Goal: Task Accomplishment & Management: Use online tool/utility

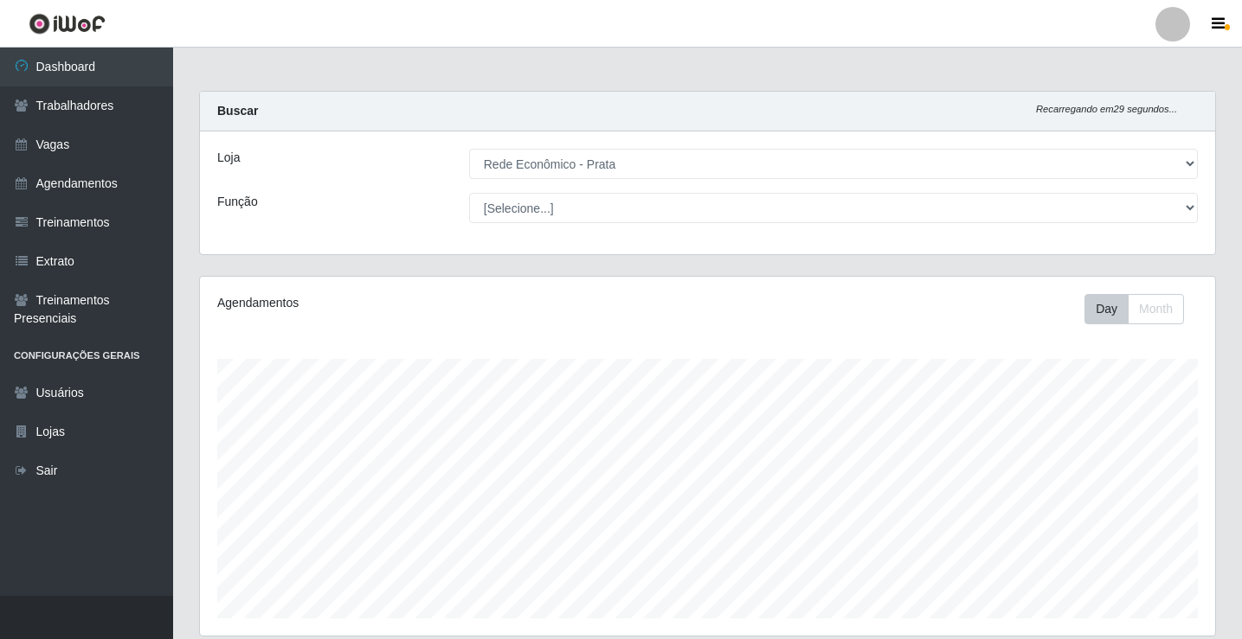
select select "192"
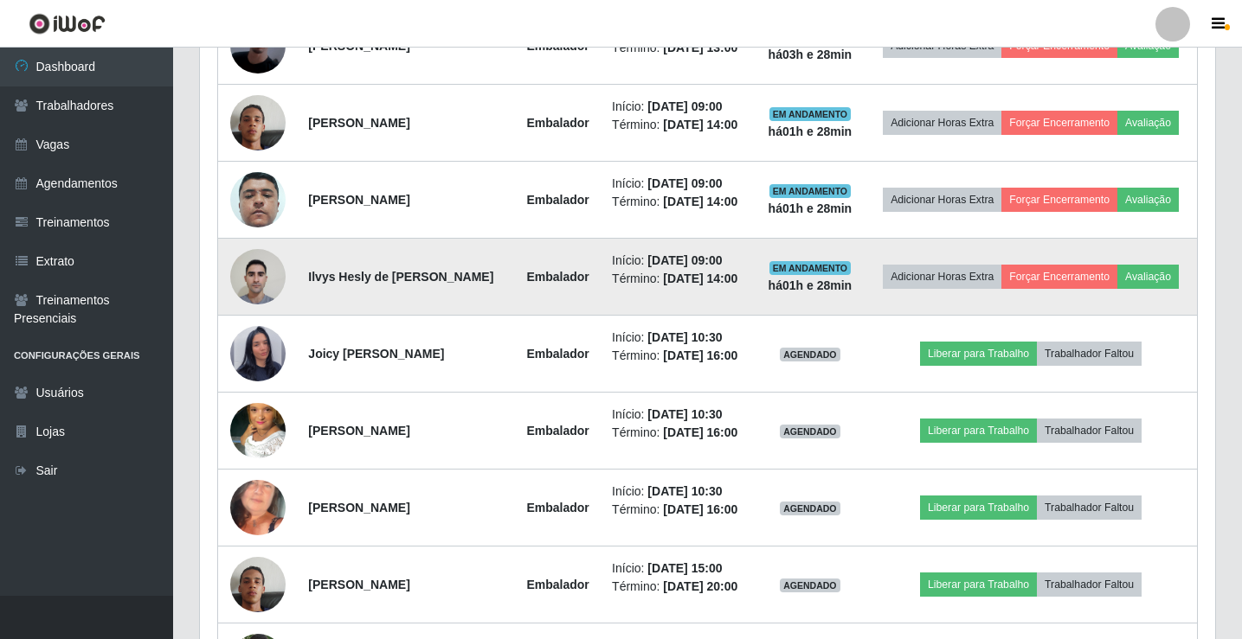
scroll to position [1153, 0]
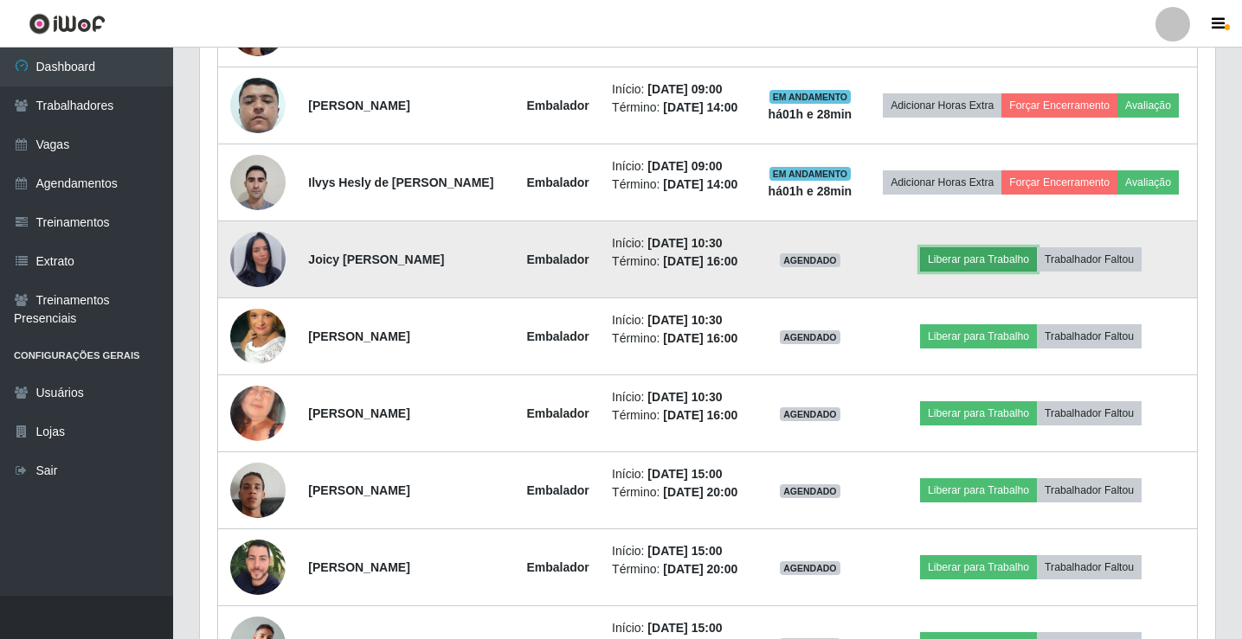
click at [956, 272] on button "Liberar para Trabalho" at bounding box center [978, 259] width 117 height 24
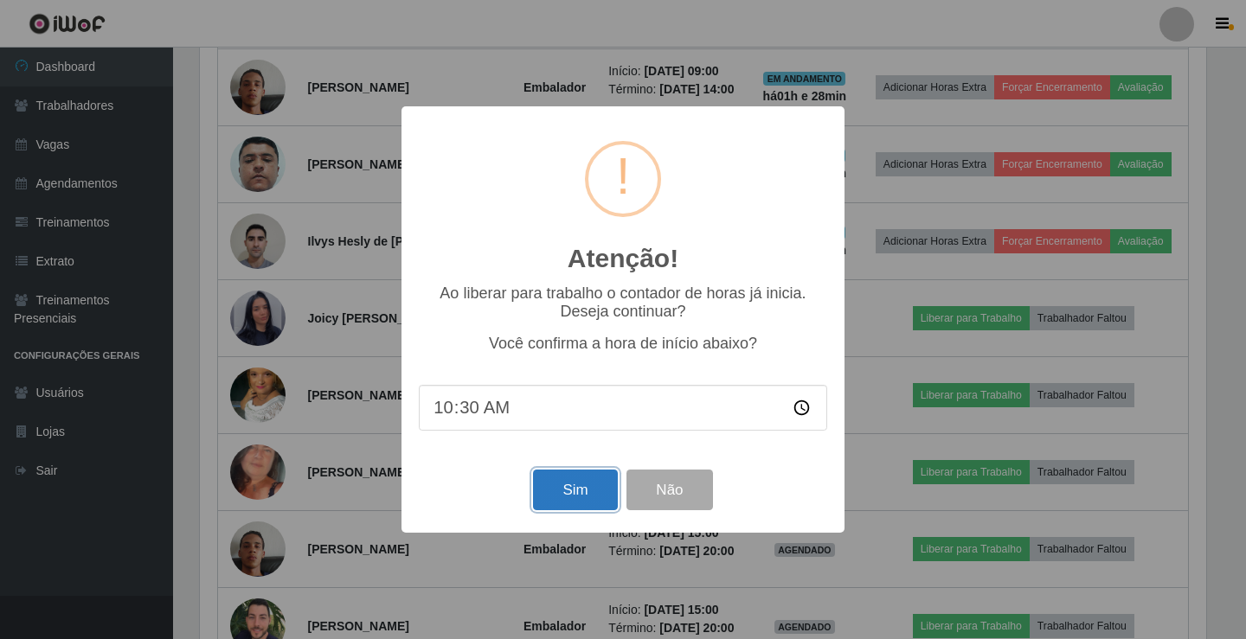
click at [585, 504] on button "Sim" at bounding box center [575, 490] width 84 height 41
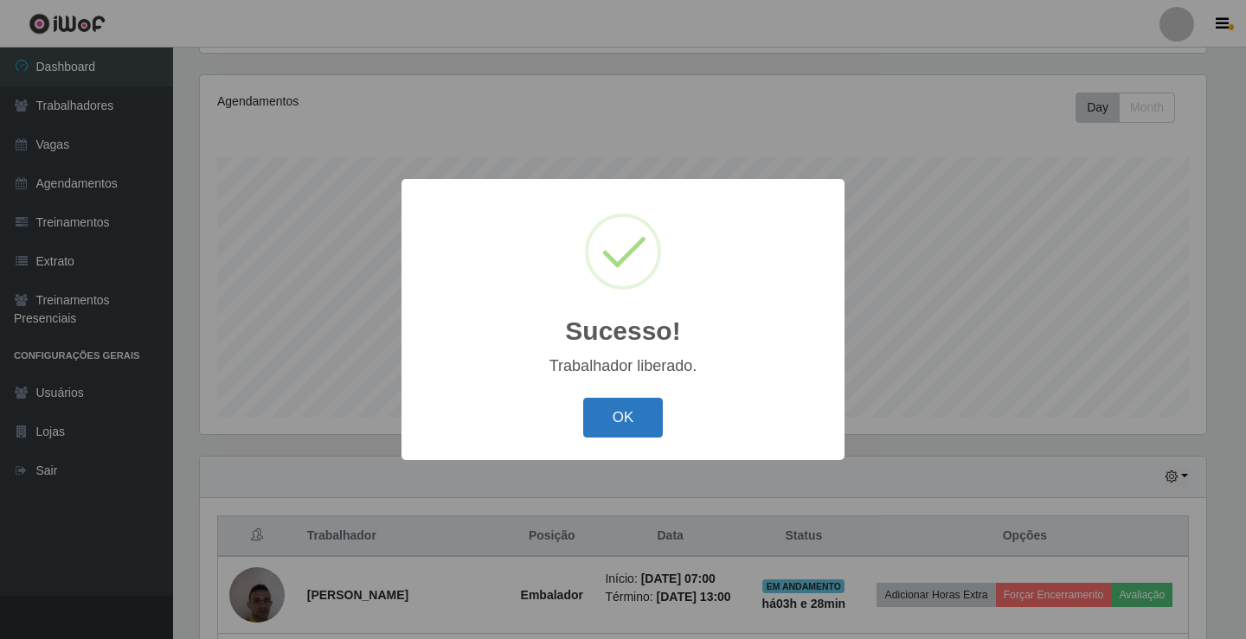
click at [611, 421] on button "OK" at bounding box center [623, 418] width 80 height 41
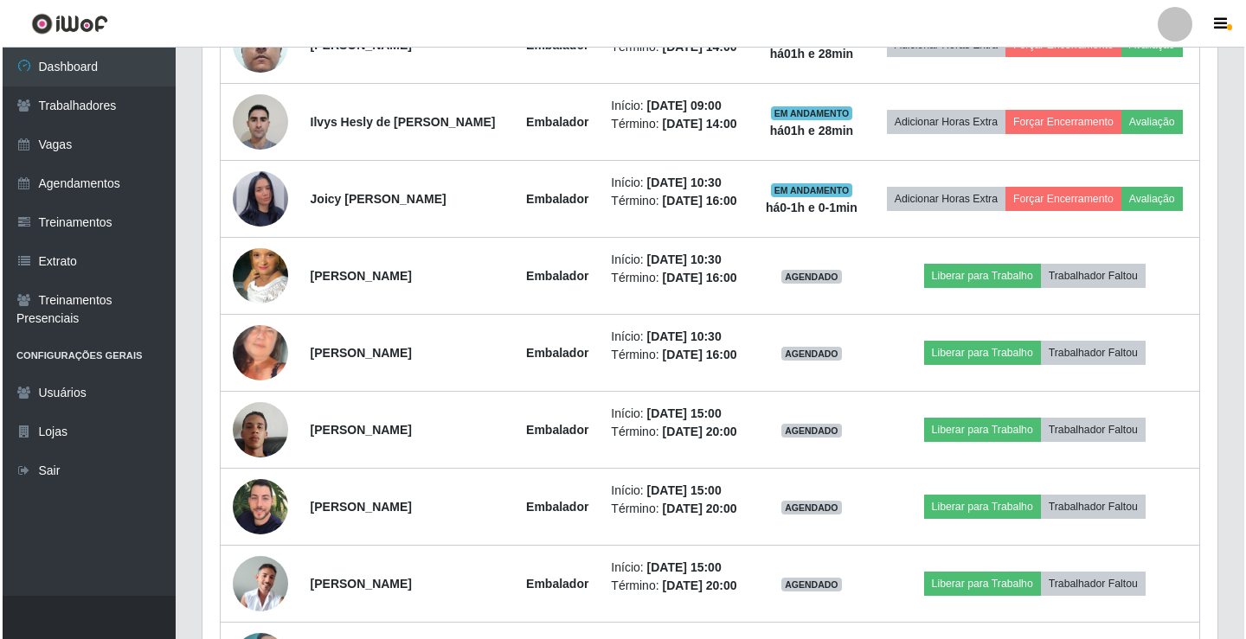
scroll to position [1240, 0]
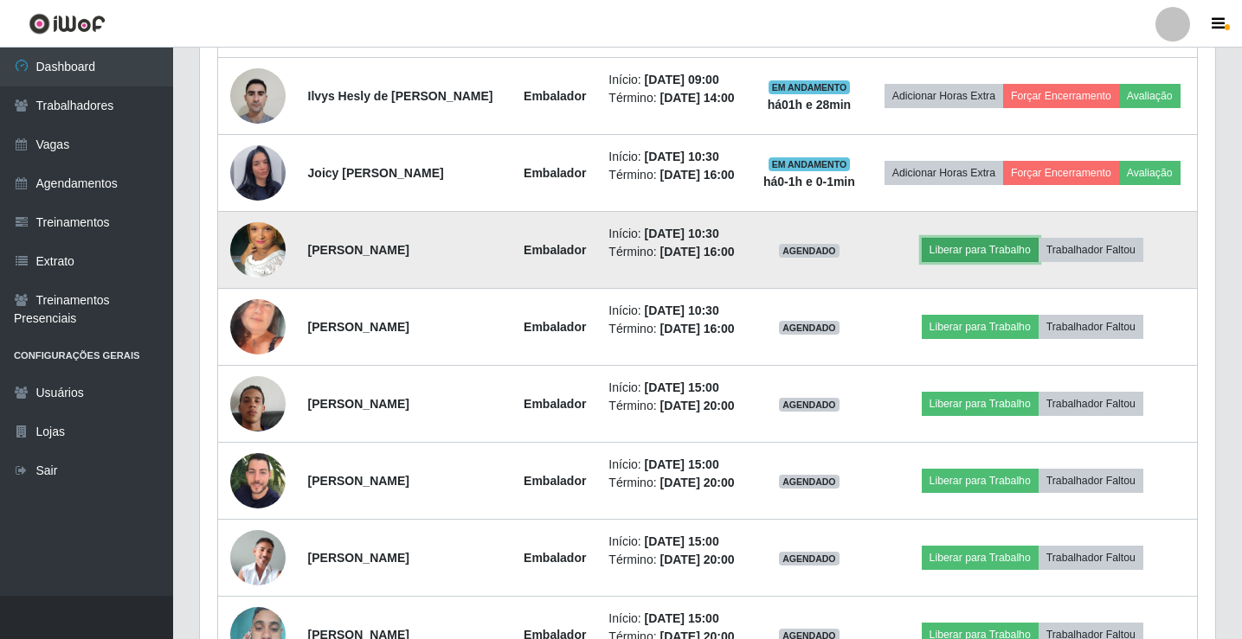
click at [954, 262] on button "Liberar para Trabalho" at bounding box center [980, 250] width 117 height 24
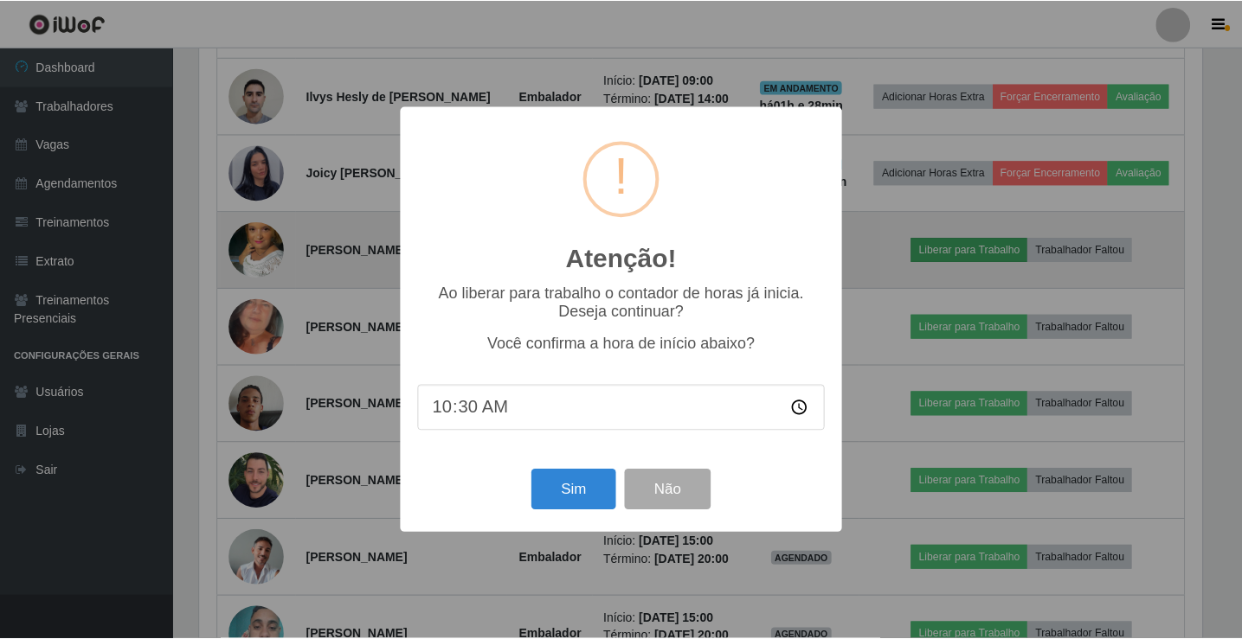
scroll to position [359, 1006]
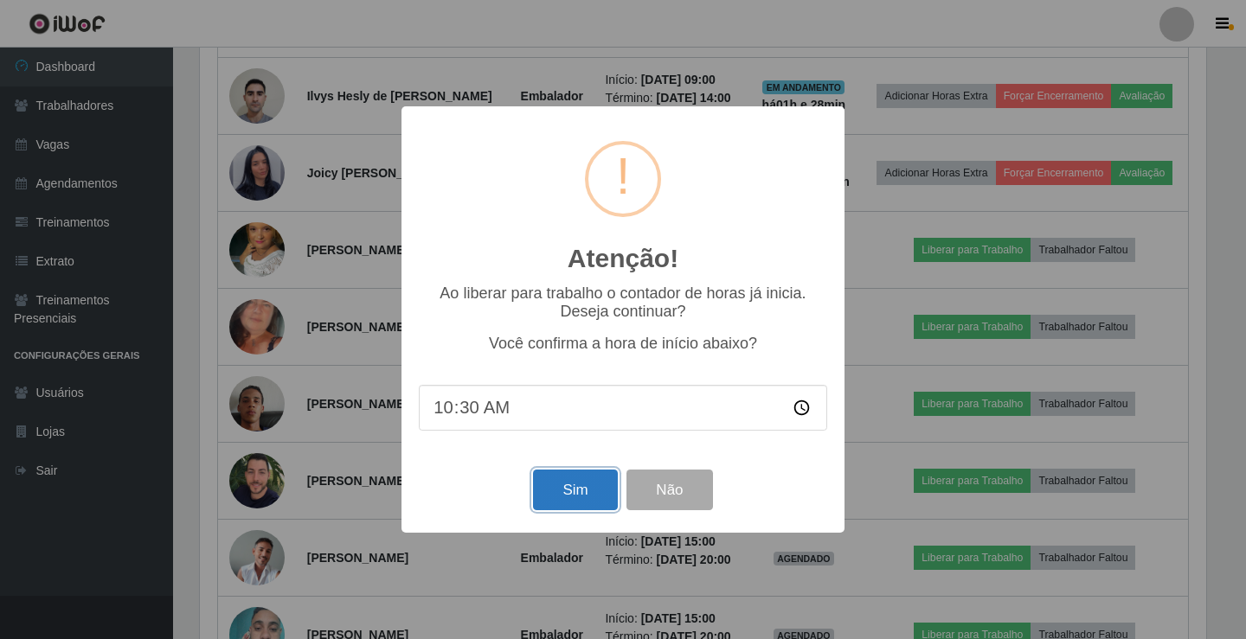
click at [559, 499] on button "Sim" at bounding box center [575, 490] width 84 height 41
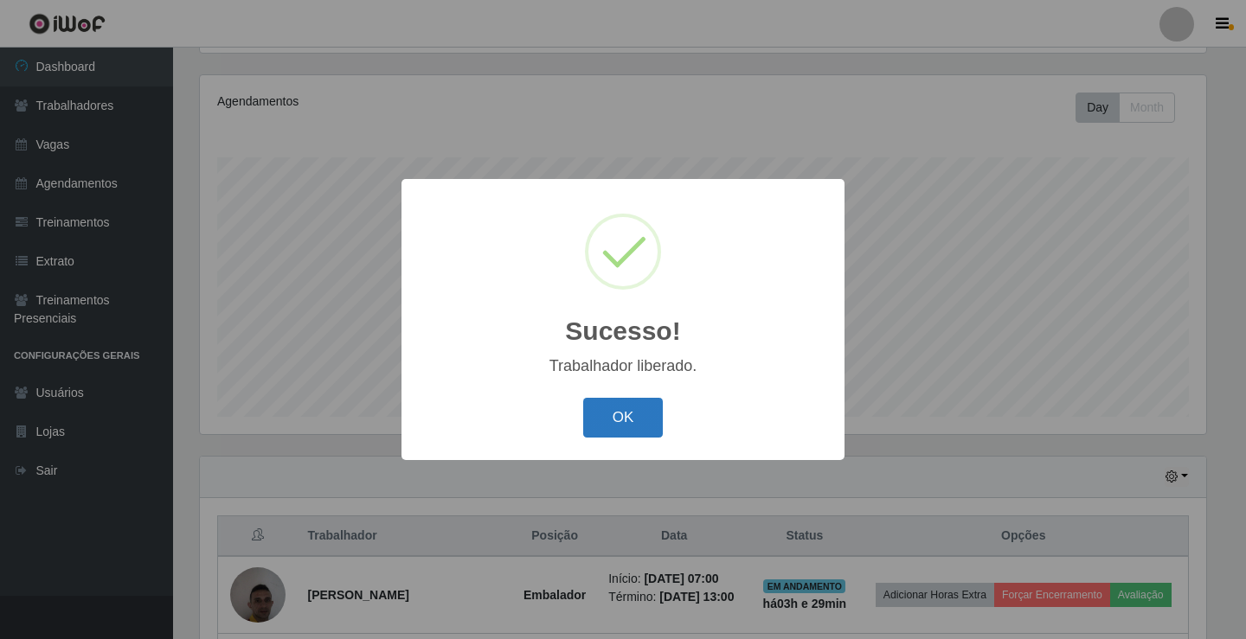
click at [612, 414] on button "OK" at bounding box center [623, 418] width 80 height 41
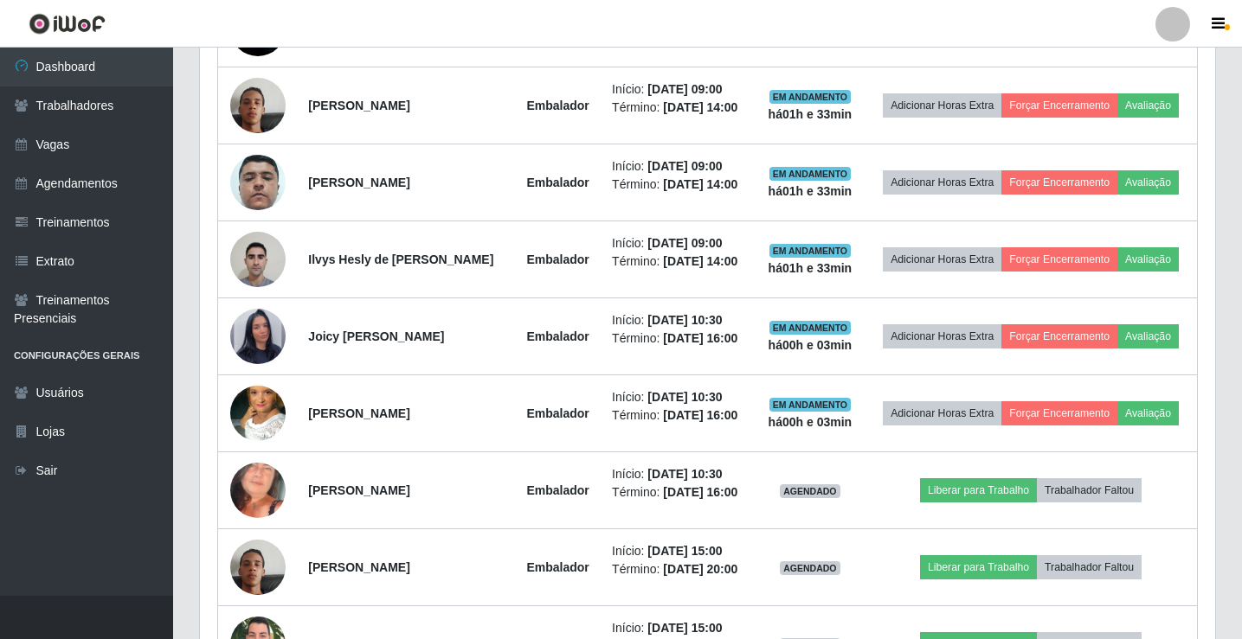
scroll to position [1240, 0]
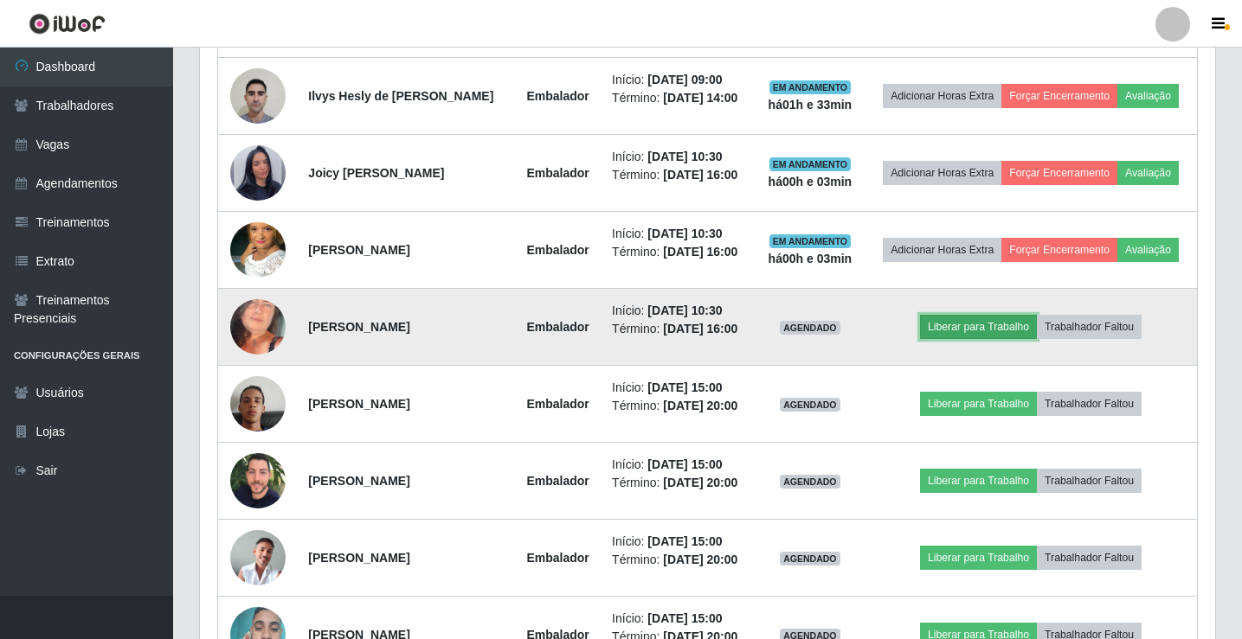
click at [976, 339] on button "Liberar para Trabalho" at bounding box center [978, 327] width 117 height 24
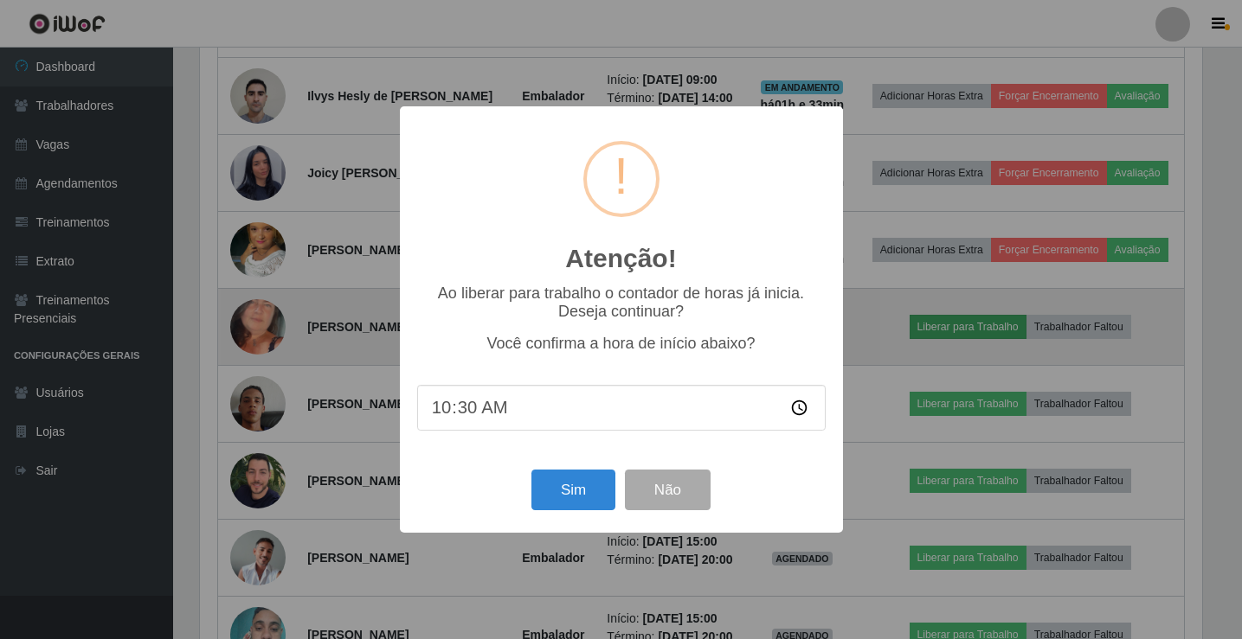
scroll to position [359, 1006]
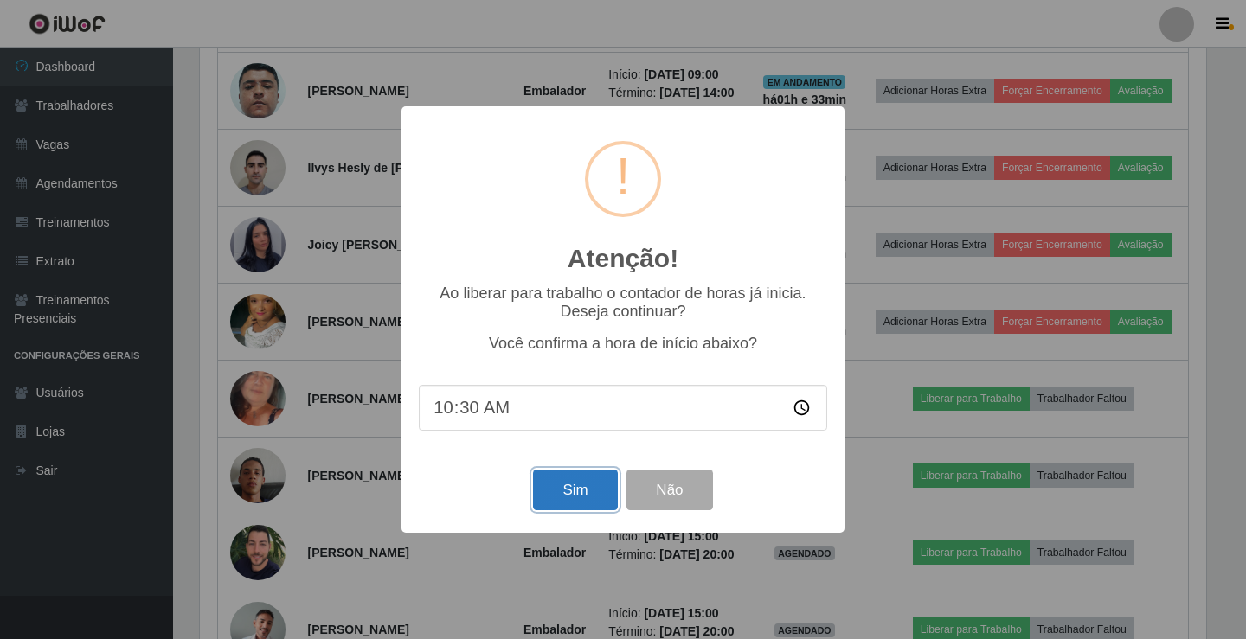
click at [579, 485] on button "Sim" at bounding box center [575, 490] width 84 height 41
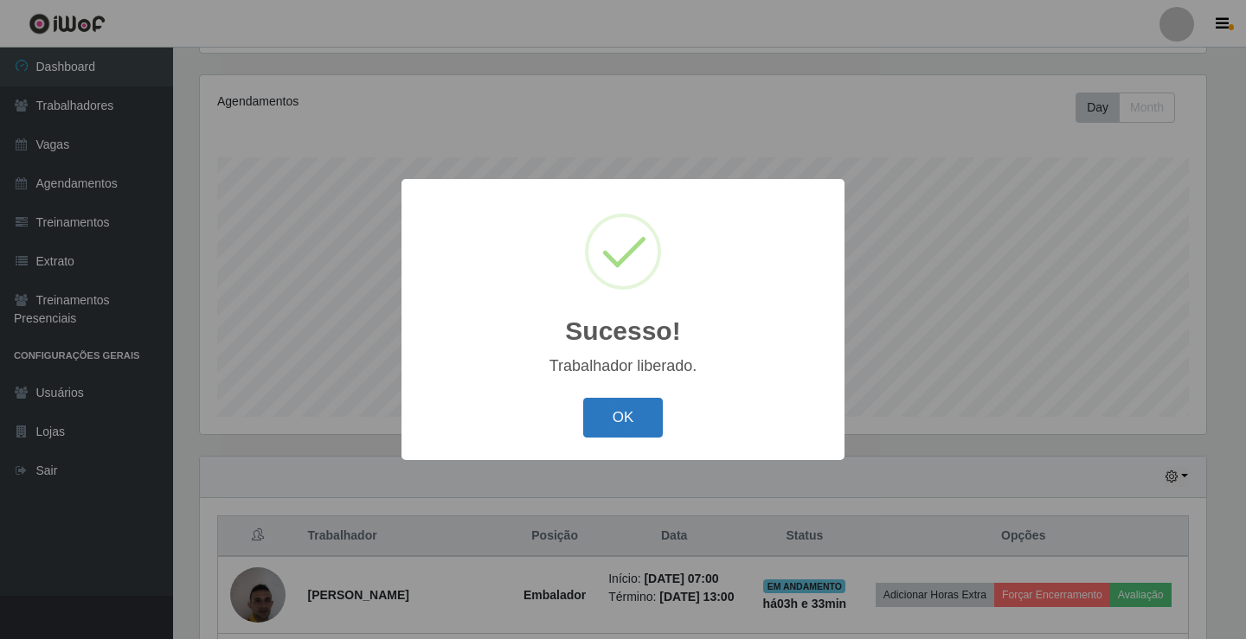
click at [606, 430] on button "OK" at bounding box center [623, 418] width 80 height 41
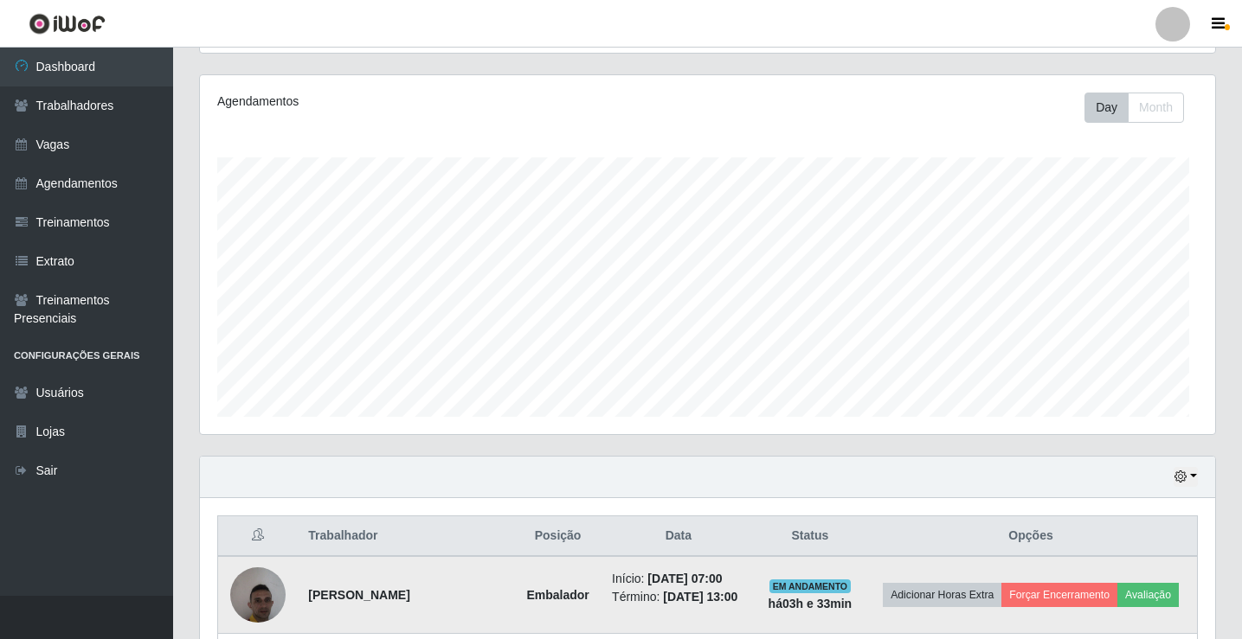
scroll to position [359, 1015]
